Goal: Information Seeking & Learning: Learn about a topic

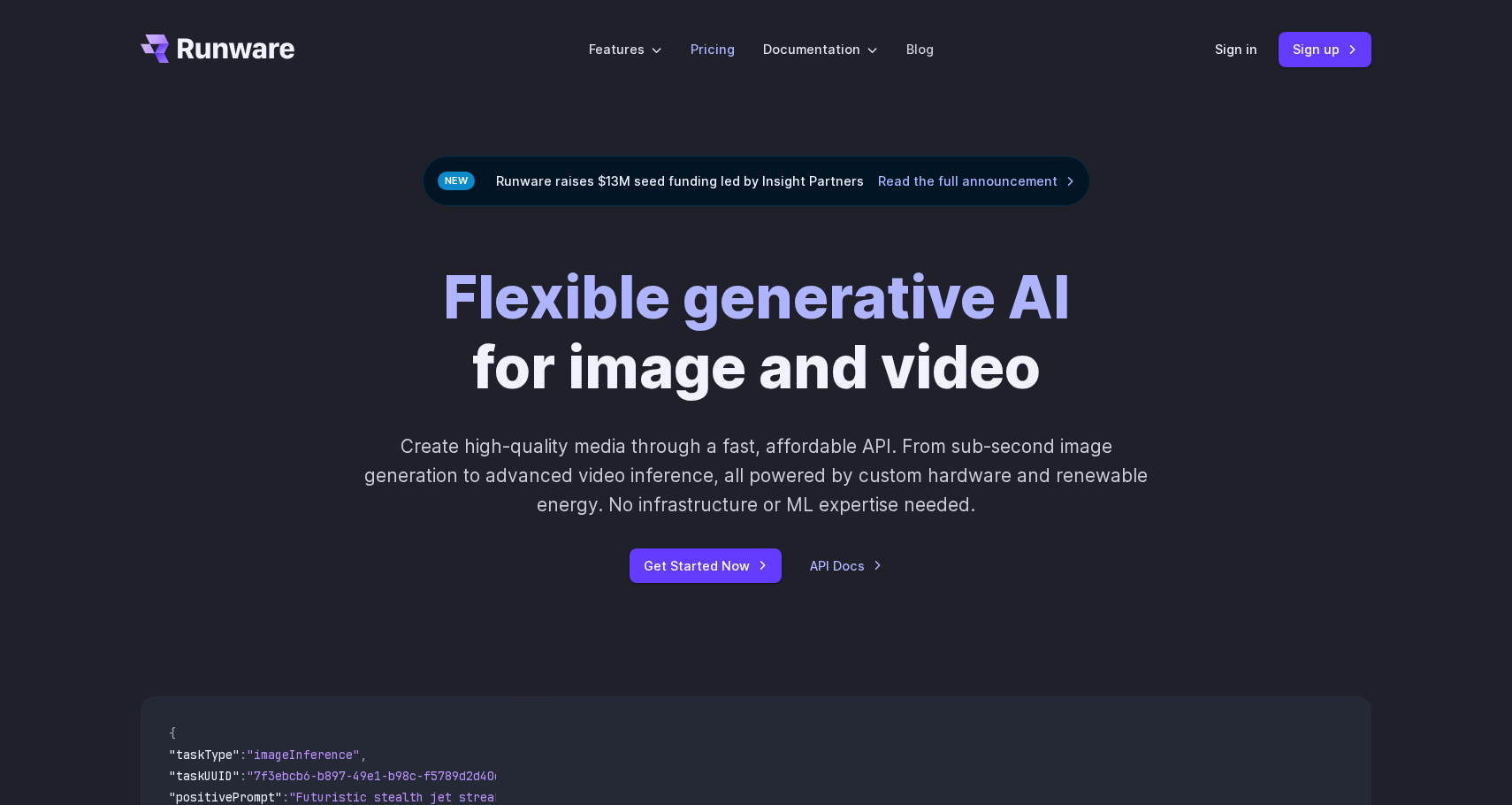
click at [713, 54] on link "Pricing" at bounding box center [713, 49] width 44 height 21
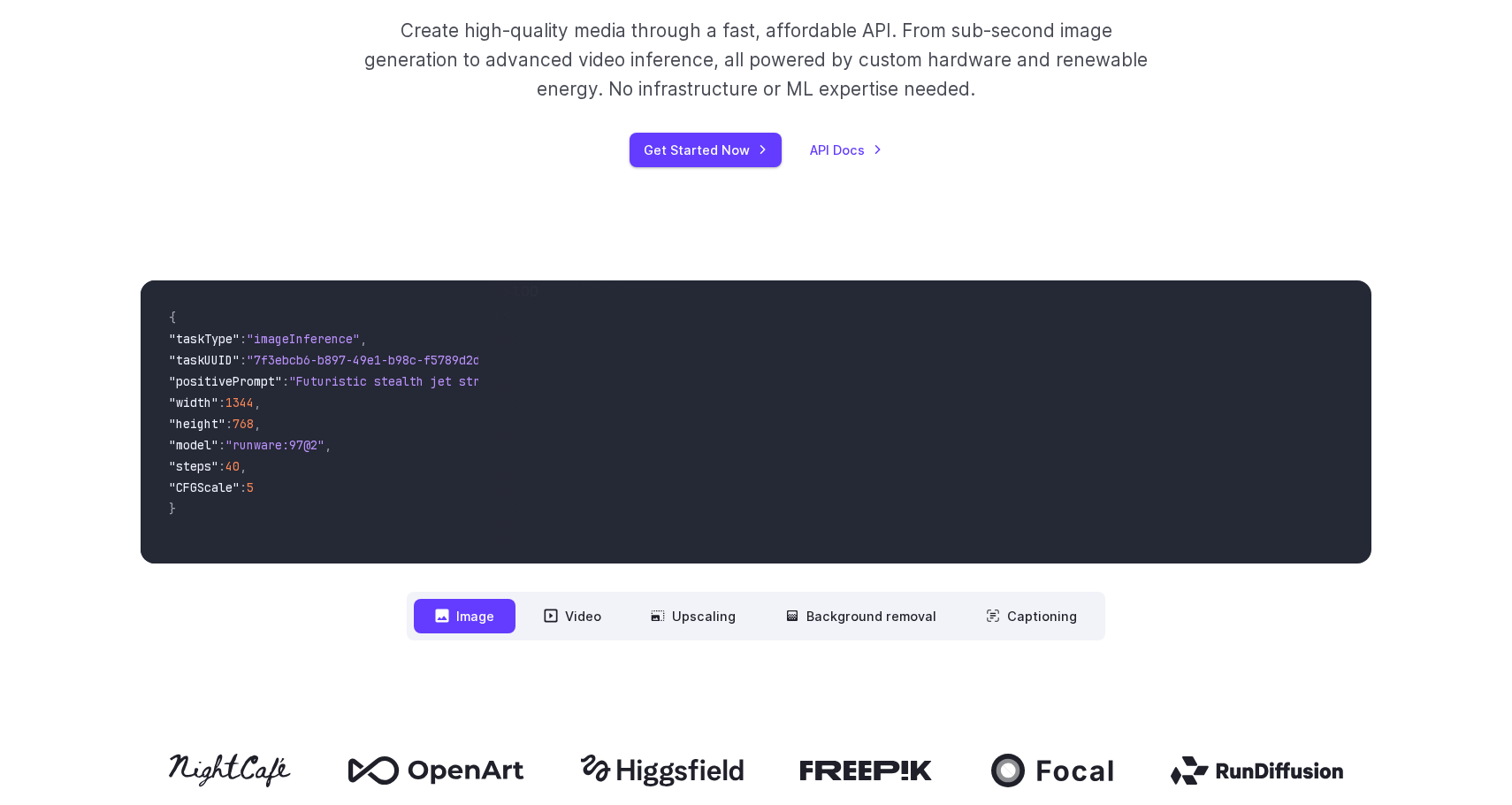
scroll to position [486, 0]
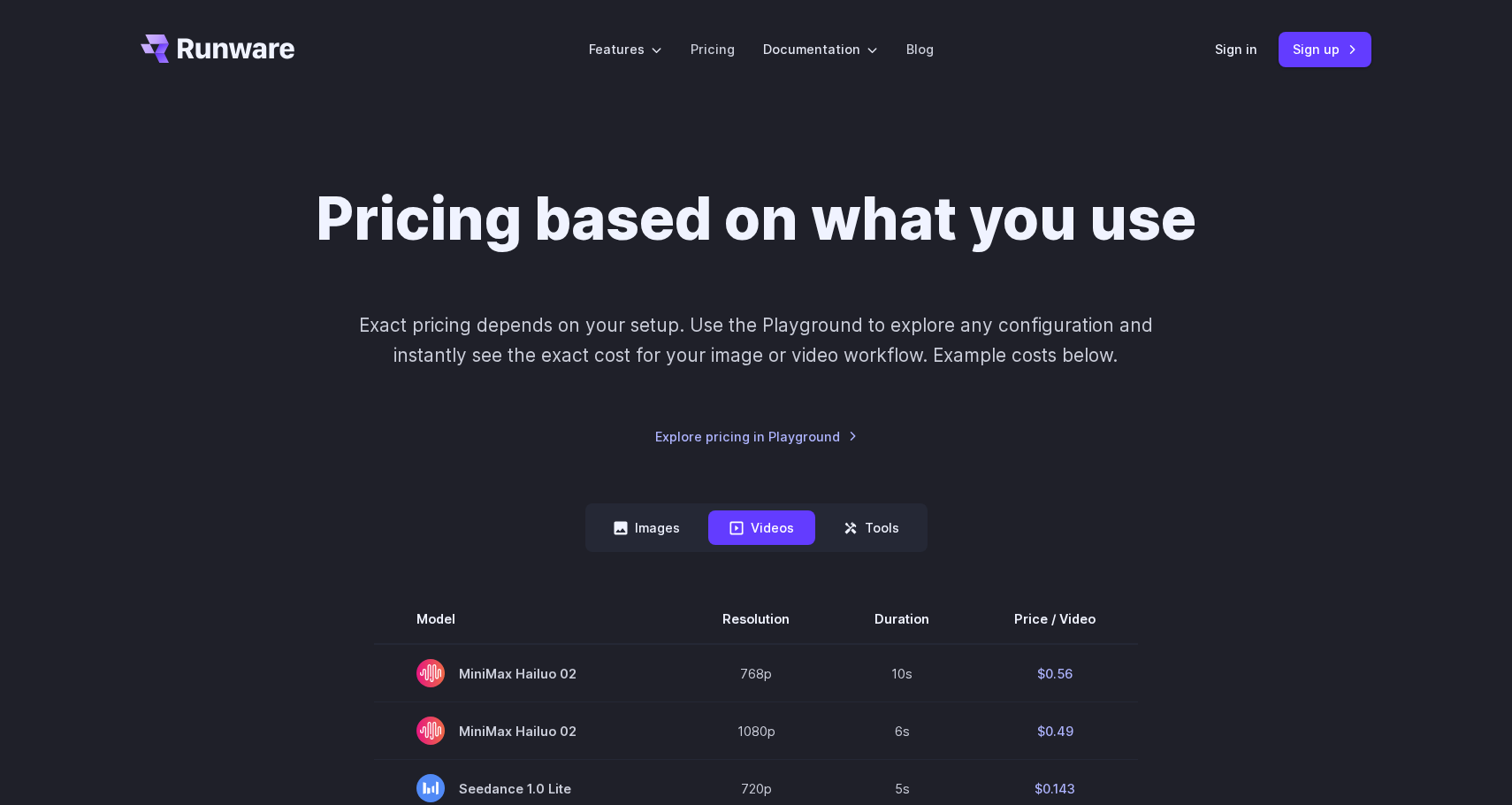
scroll to position [146, 0]
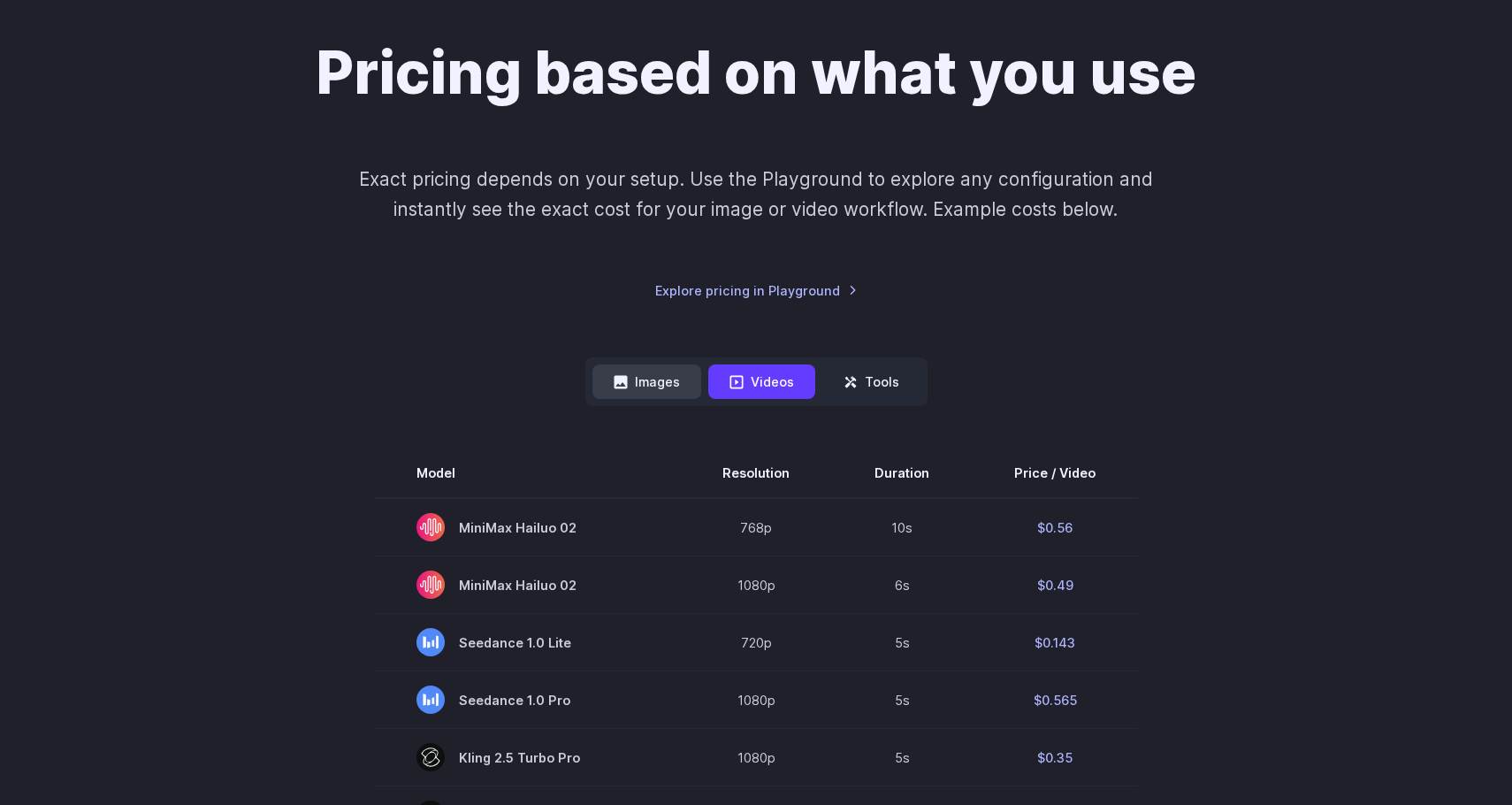
click at [650, 384] on button "Images" at bounding box center [647, 382] width 109 height 34
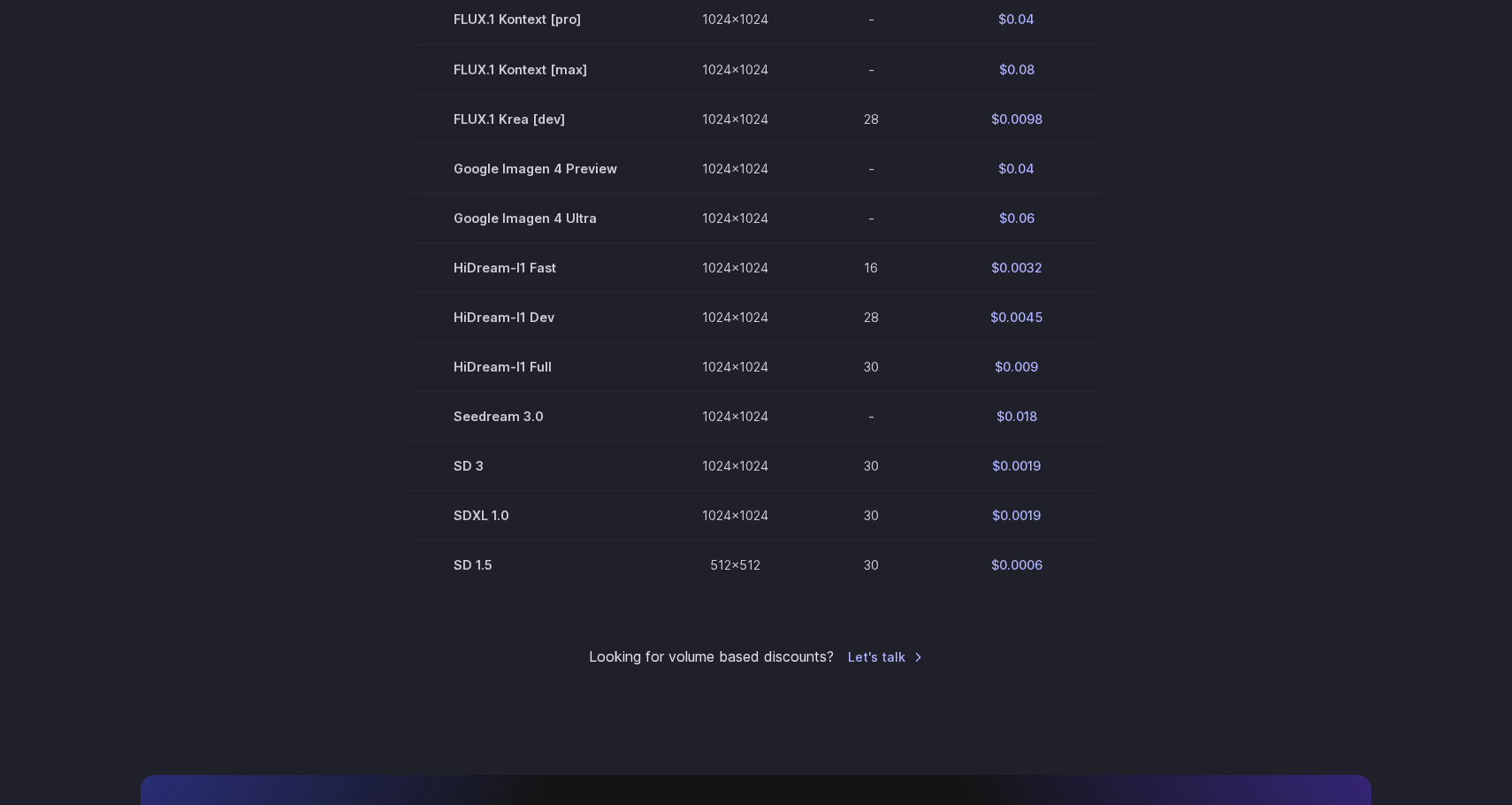
scroll to position [1048, 0]
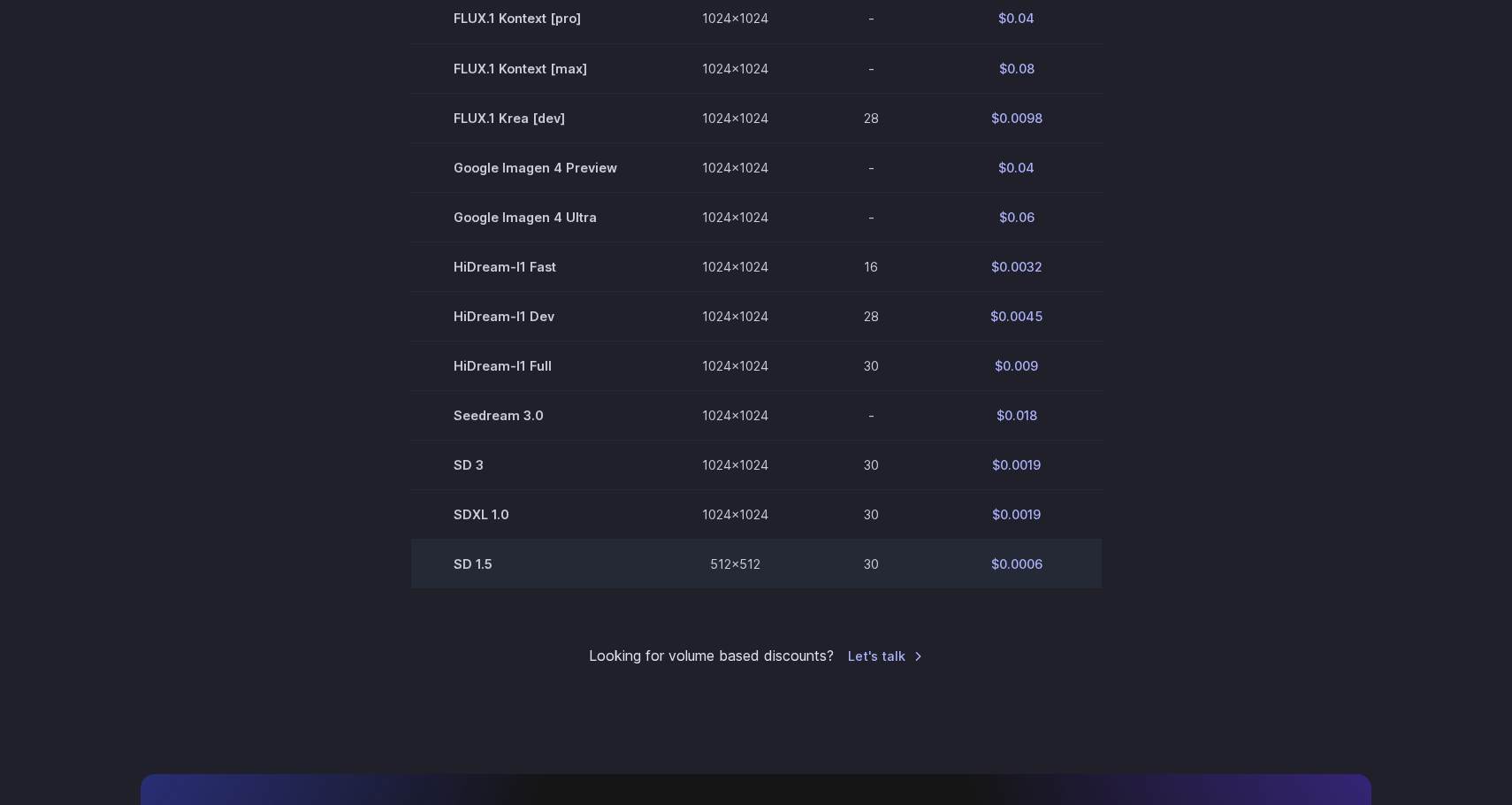
click at [485, 567] on td "SD 1.5" at bounding box center [535, 564] width 248 height 50
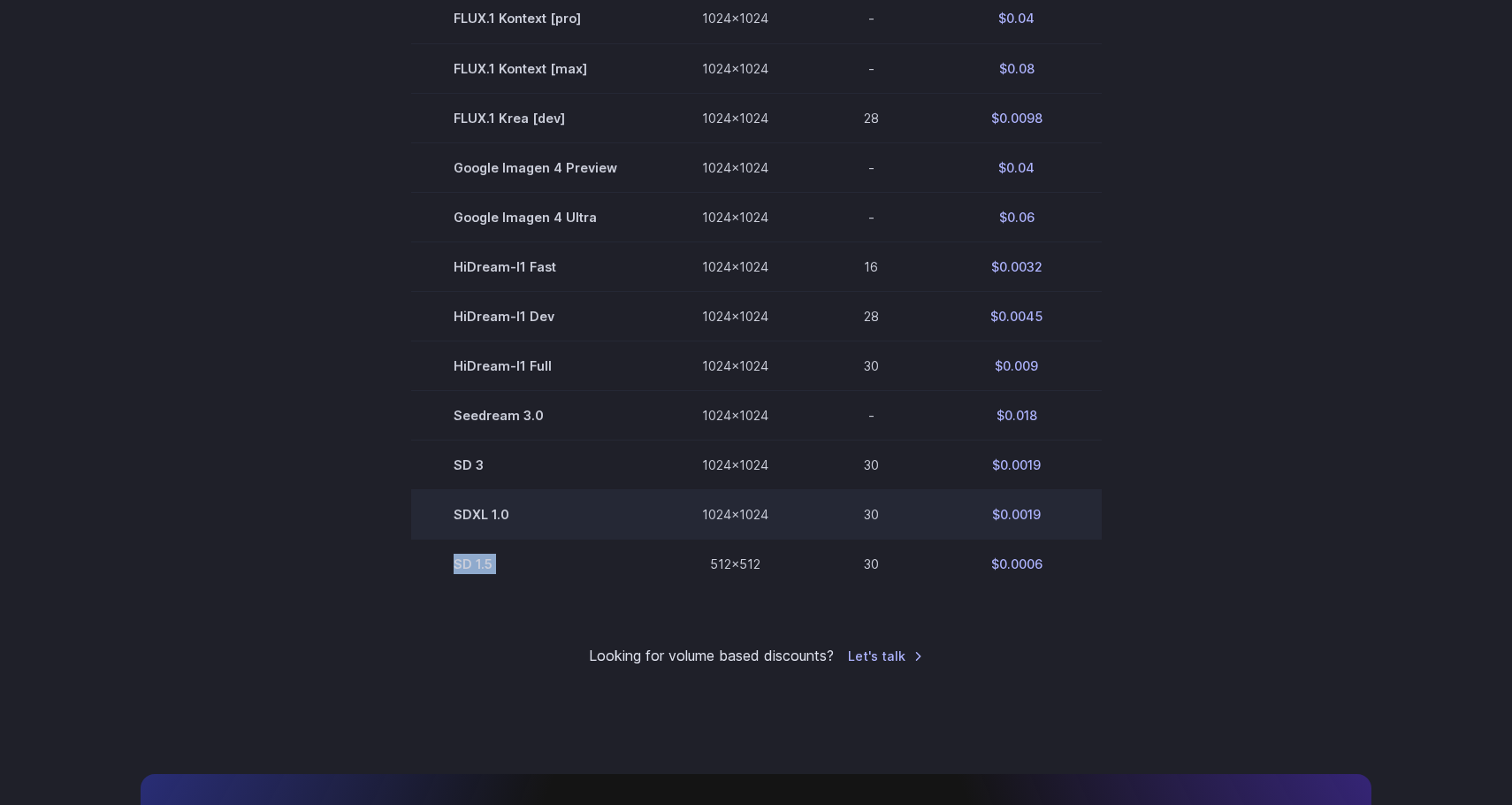
click at [474, 523] on td "SDXL 1.0" at bounding box center [535, 514] width 248 height 50
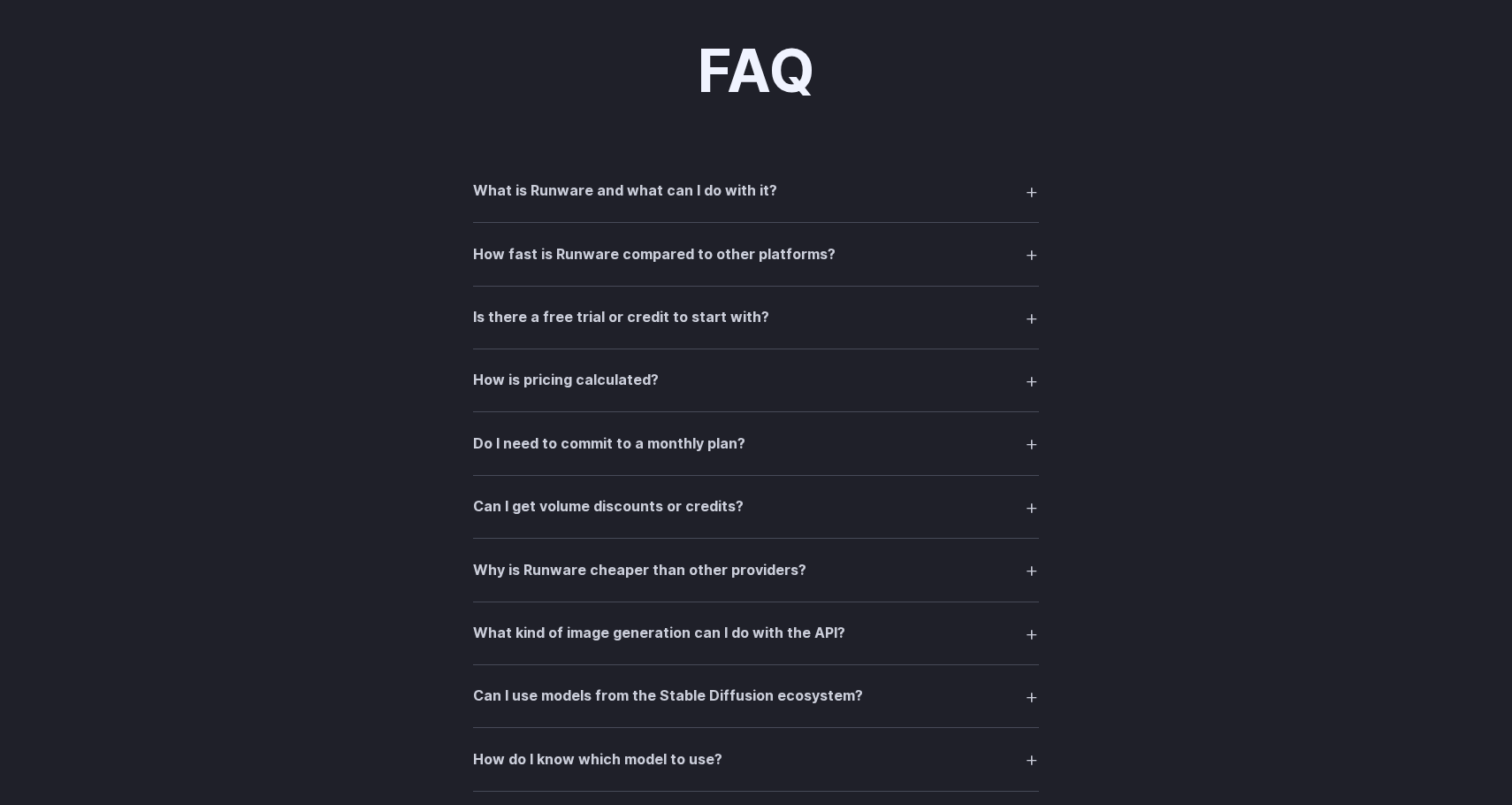
scroll to position [2287, 0]
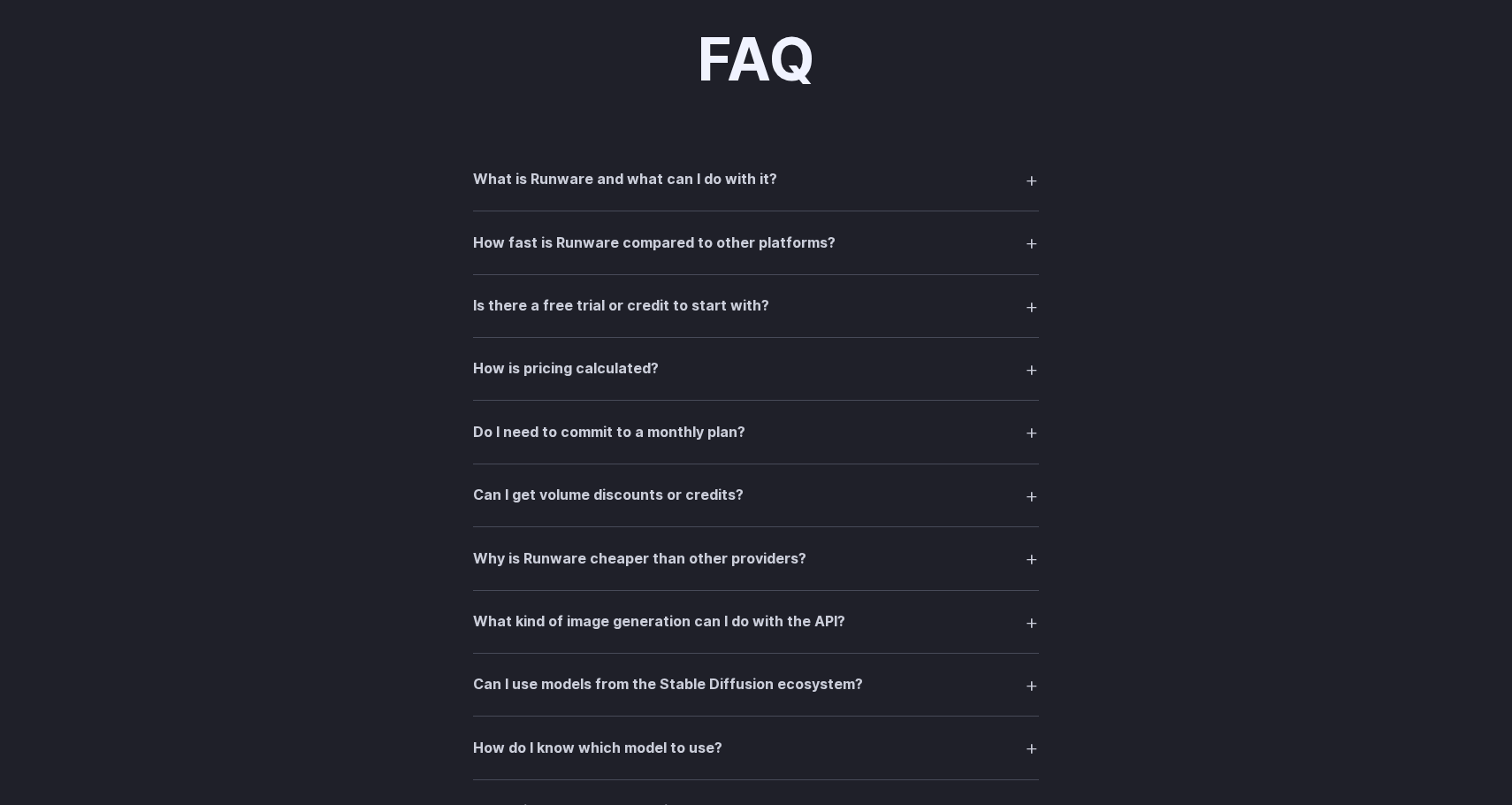
click at [559, 182] on h3 "What is Runware and what can I do with it?" at bounding box center [624, 179] width 304 height 23
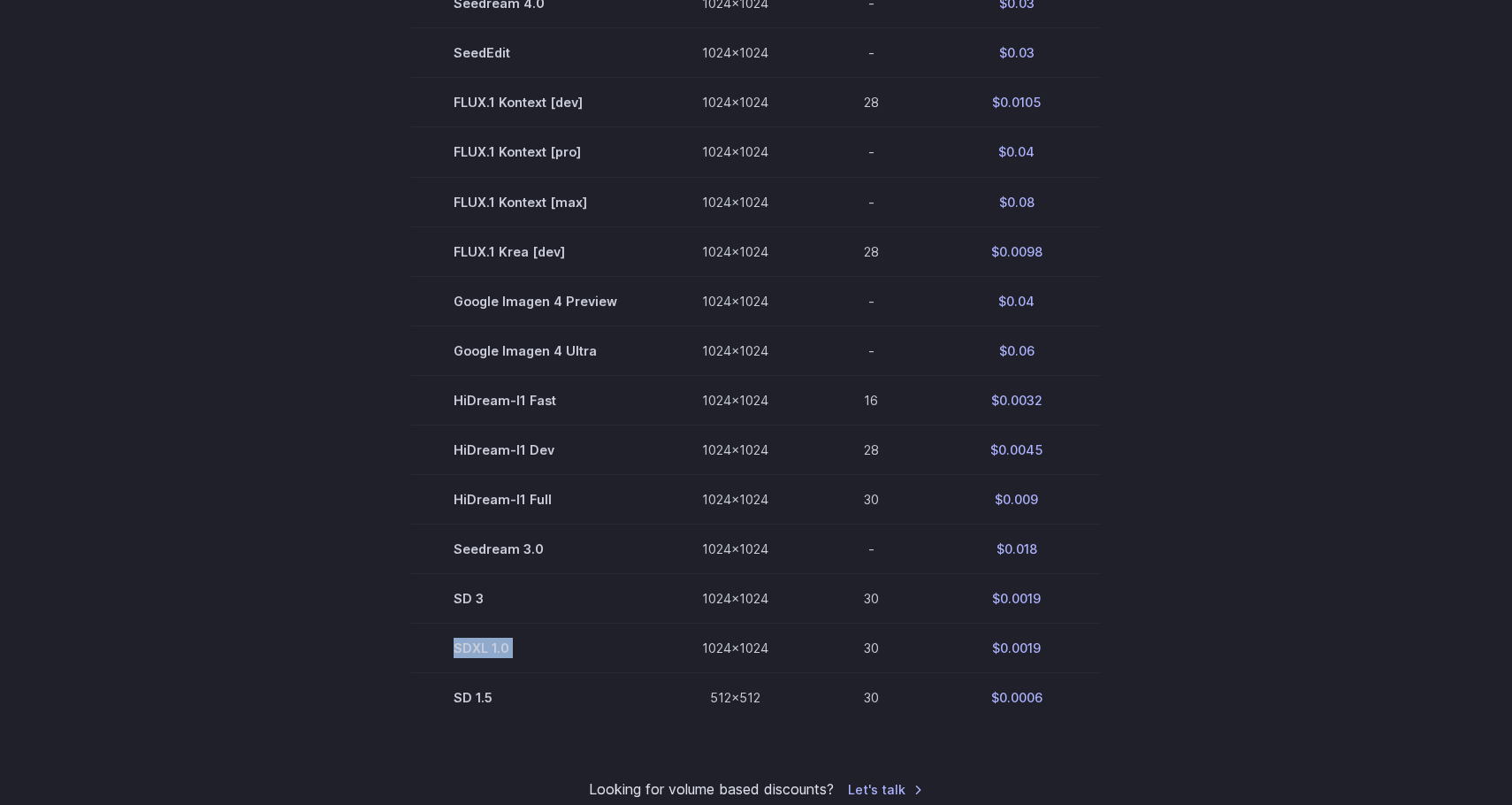
scroll to position [0, 0]
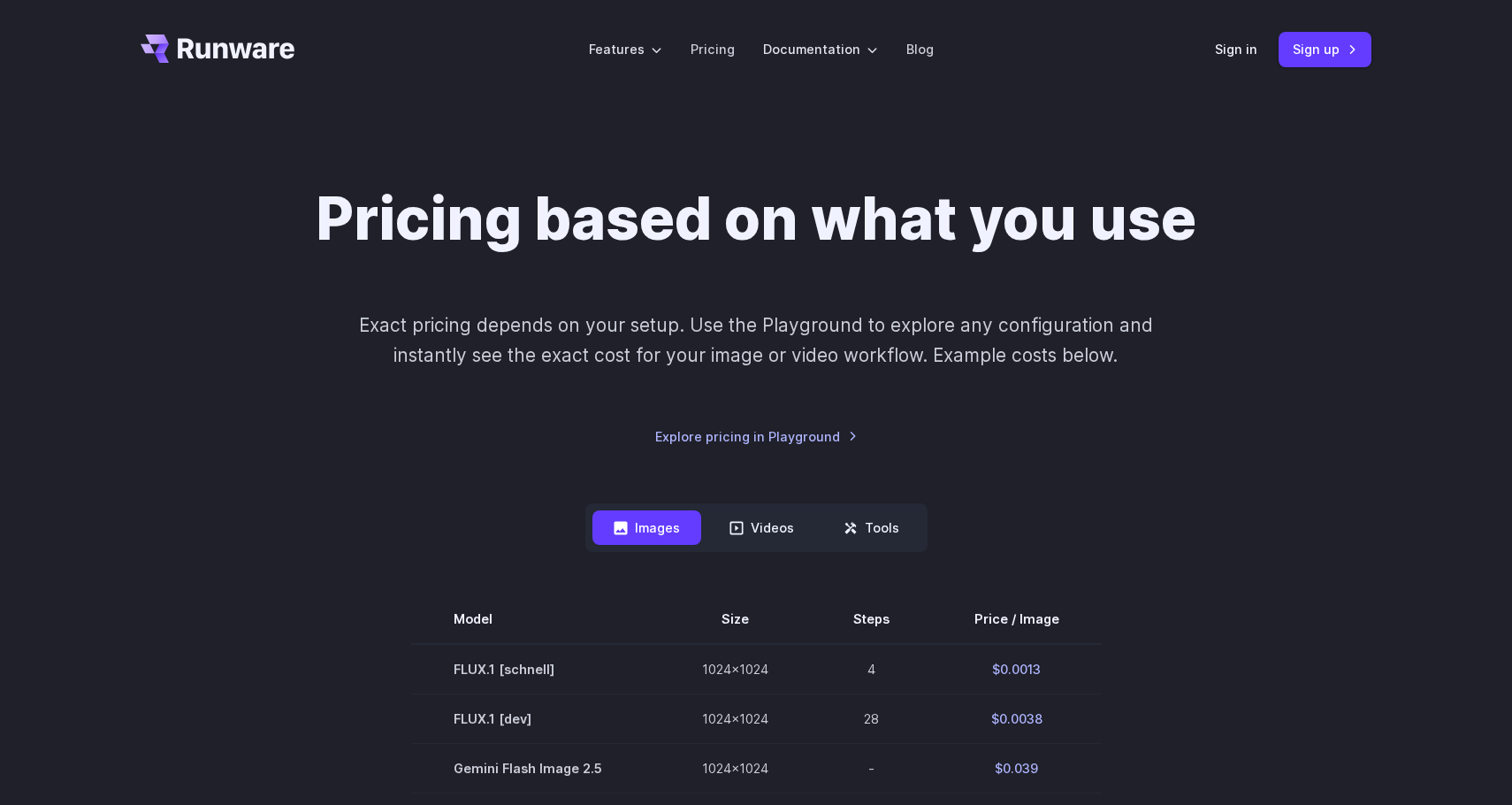
click at [429, 237] on h1 "Pricing based on what you use" at bounding box center [756, 218] width 880 height 69
